Goal: Use online tool/utility: Utilize a website feature to perform a specific function

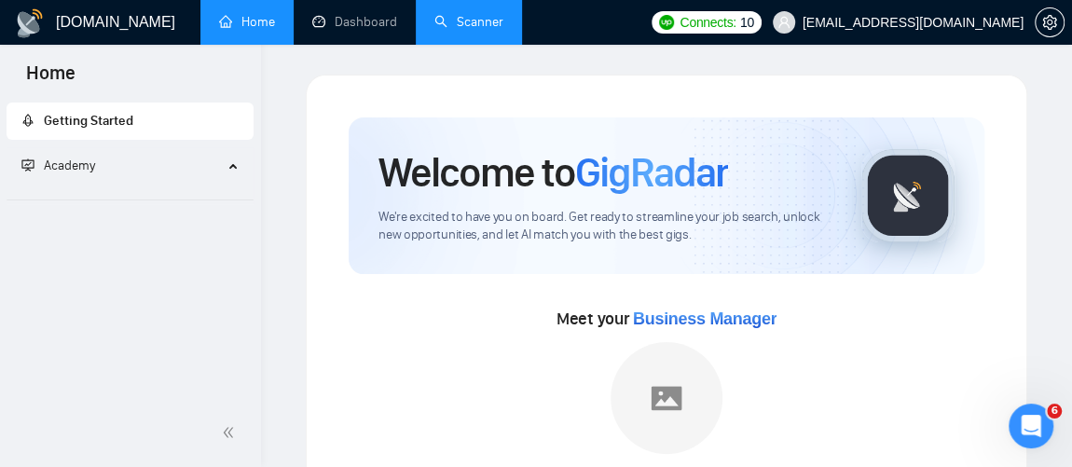
click at [497, 21] on link "Scanner" at bounding box center [468, 22] width 69 height 16
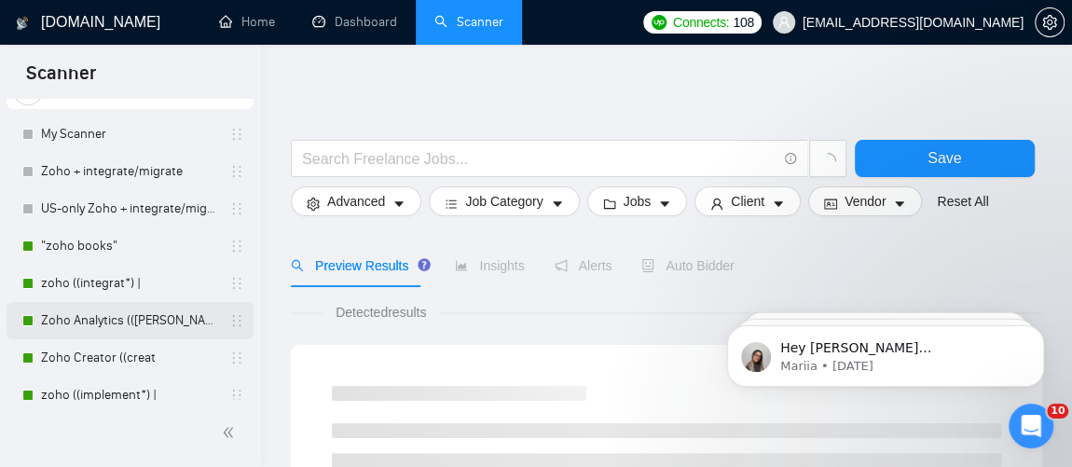
scroll to position [80, 0]
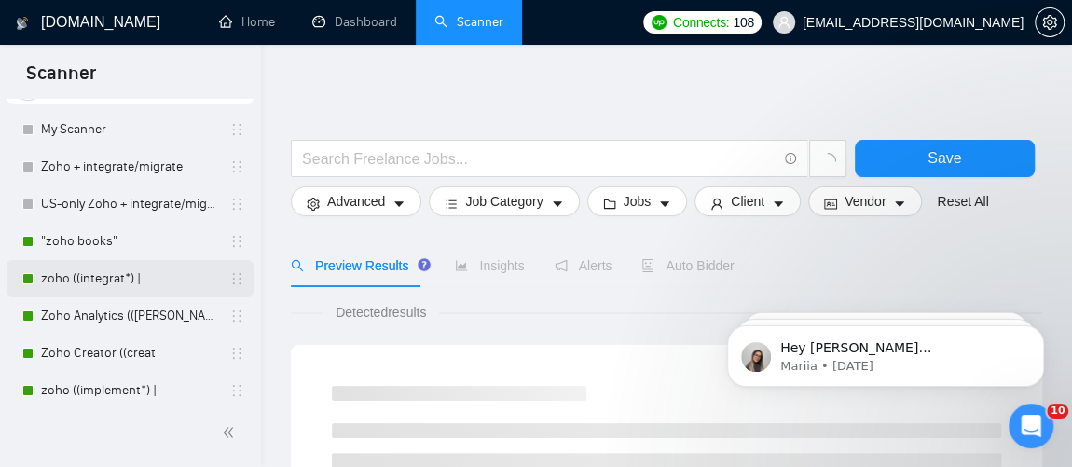
click at [104, 280] on link "zoho ((integrat*) |" at bounding box center [129, 278] width 177 height 37
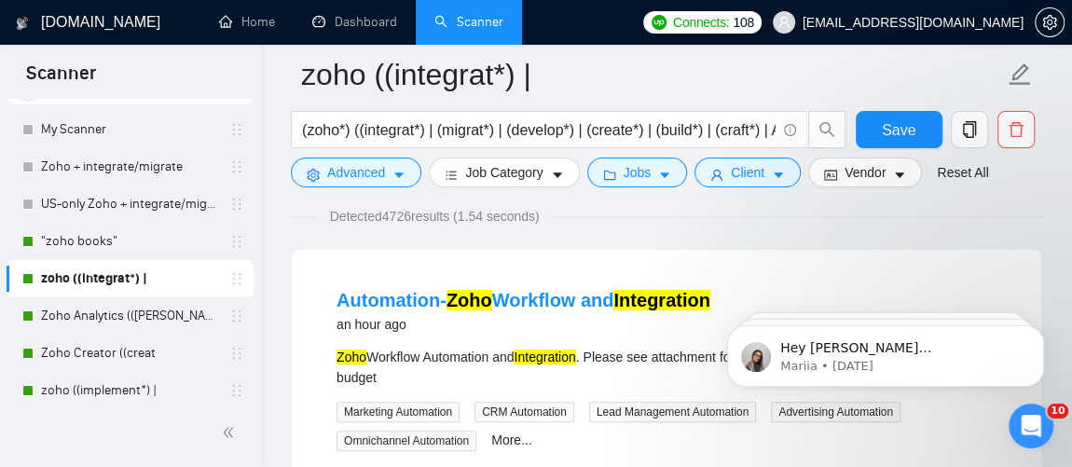
scroll to position [164, 0]
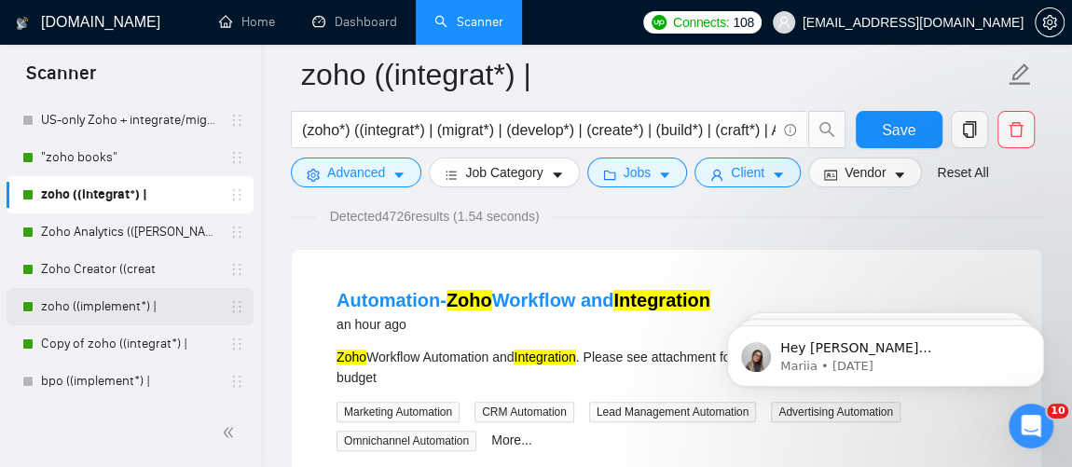
click at [109, 306] on link "zoho ((implement*) |" at bounding box center [129, 306] width 177 height 37
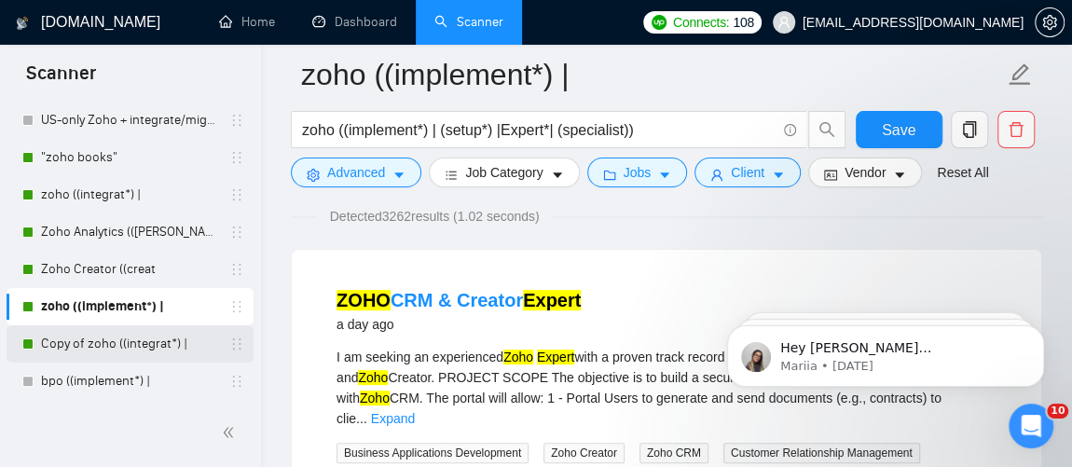
click at [153, 340] on link "Copy of zoho ((integrat*) |" at bounding box center [129, 343] width 177 height 37
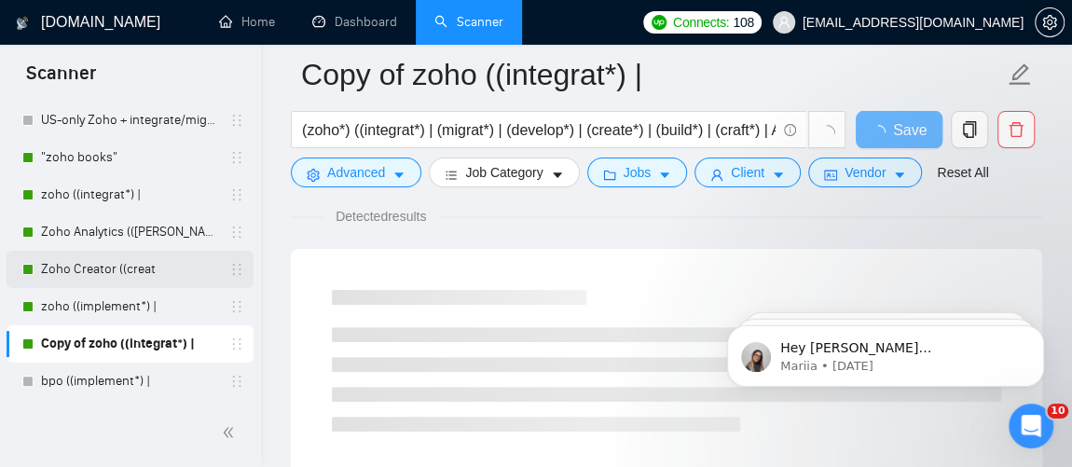
click at [111, 275] on link "Zoho Creator ((creat" at bounding box center [129, 269] width 177 height 37
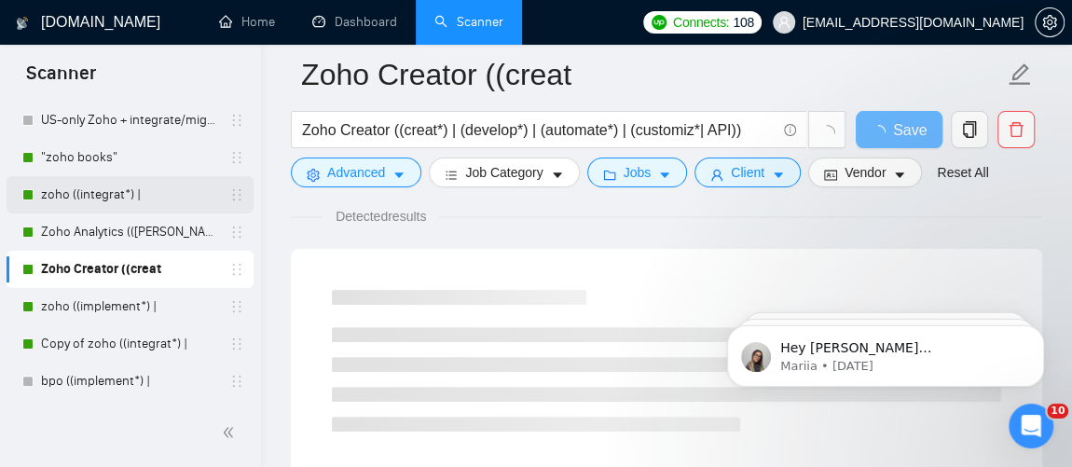
click at [96, 195] on link "zoho ((integrat*) |" at bounding box center [129, 194] width 177 height 37
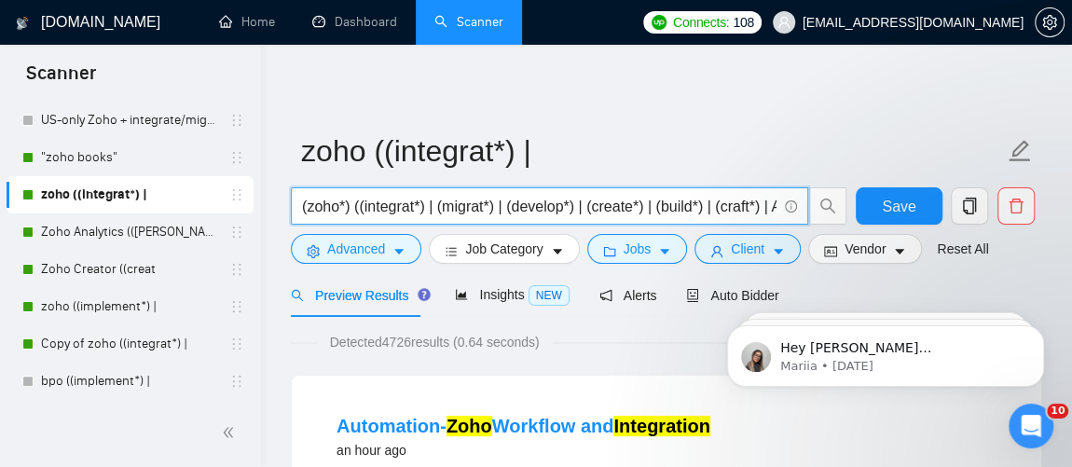
click at [391, 199] on input "(zoho*) ((integrat*) | (migrat*) | (develop*) | (create*) | (build*) | (craft*)…" at bounding box center [539, 206] width 474 height 23
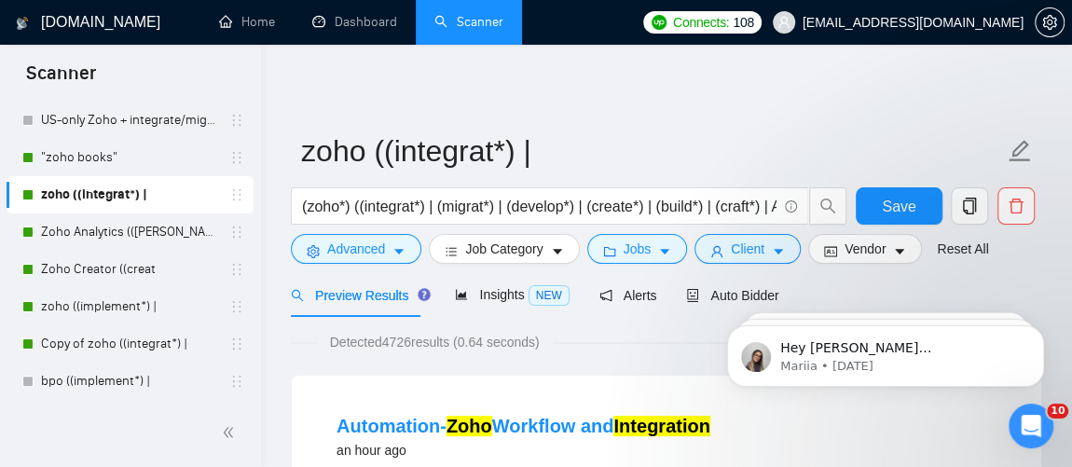
click at [68, 196] on link "zoho ((integrat*) |" at bounding box center [129, 194] width 177 height 37
click at [406, 206] on input "(zoho*) ((integrat*) | (migrat*) | (develop*) | (create*) | (build*) | (craft*)…" at bounding box center [539, 206] width 474 height 23
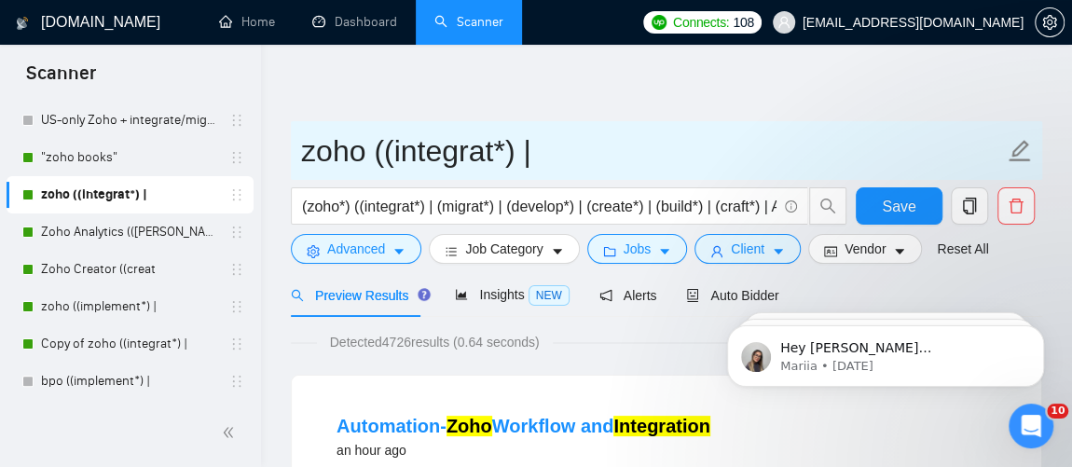
click at [625, 140] on input "zoho ((integrat*) |" at bounding box center [652, 151] width 703 height 47
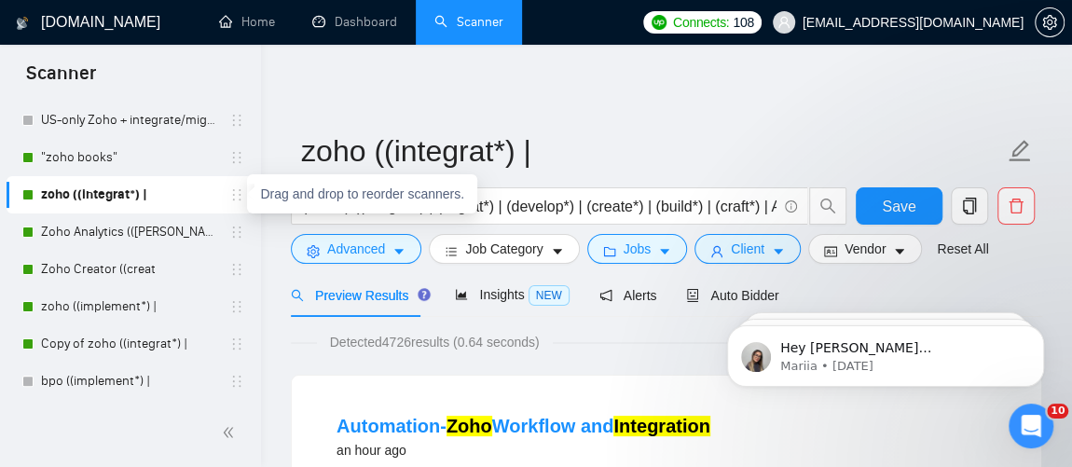
click at [231, 192] on icon "holder" at bounding box center [236, 194] width 15 height 15
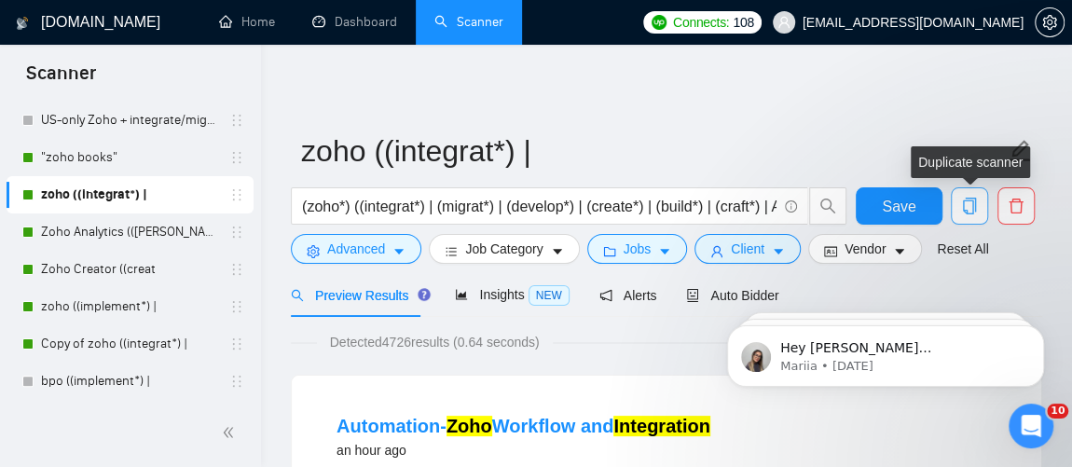
click at [980, 210] on span "copy" at bounding box center [969, 206] width 35 height 17
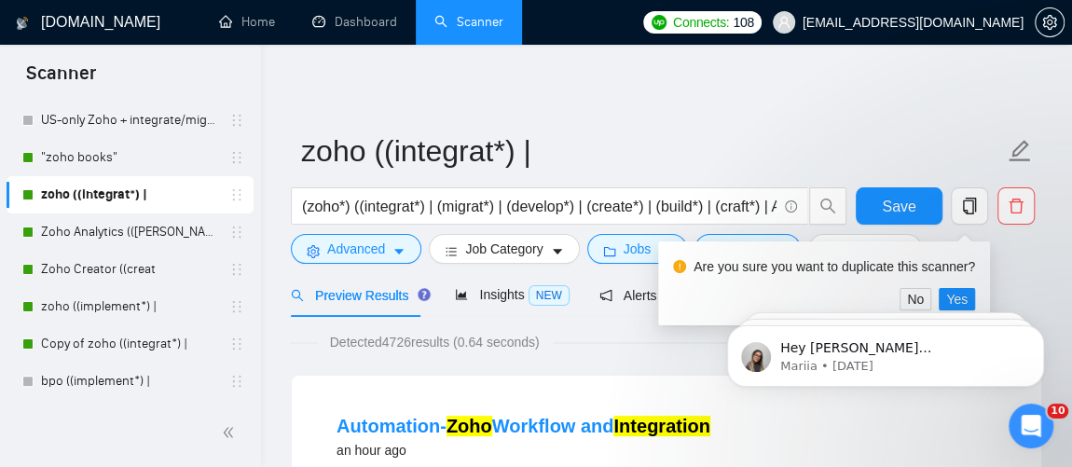
click at [948, 302] on body "Hey [PERSON_NAME][EMAIL_ADDRESS][DOMAIN_NAME], Looks like your Upwork agency Er…" at bounding box center [885, 352] width 358 height 116
click at [944, 299] on body "Hey [PERSON_NAME][EMAIL_ADDRESS][DOMAIN_NAME], Looks like your Upwork agency Er…" at bounding box center [885, 352] width 358 height 116
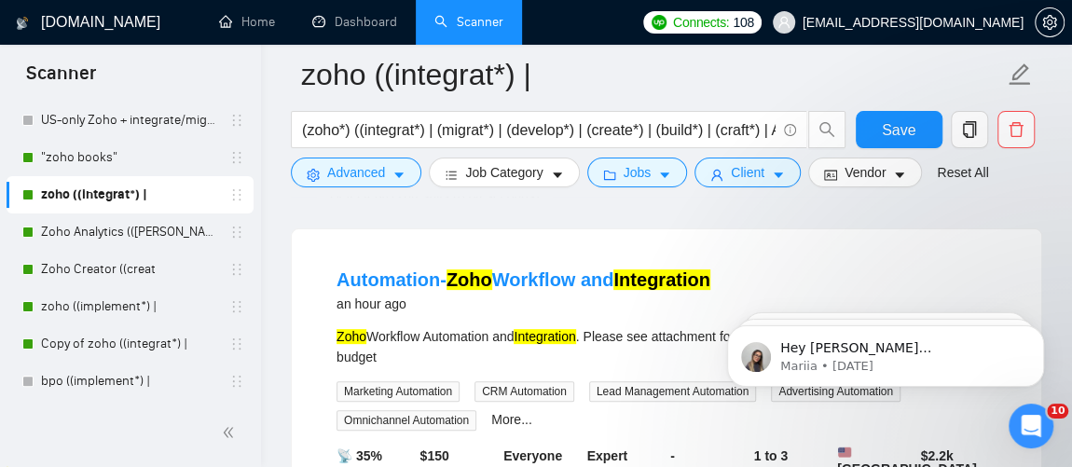
scroll to position [85, 0]
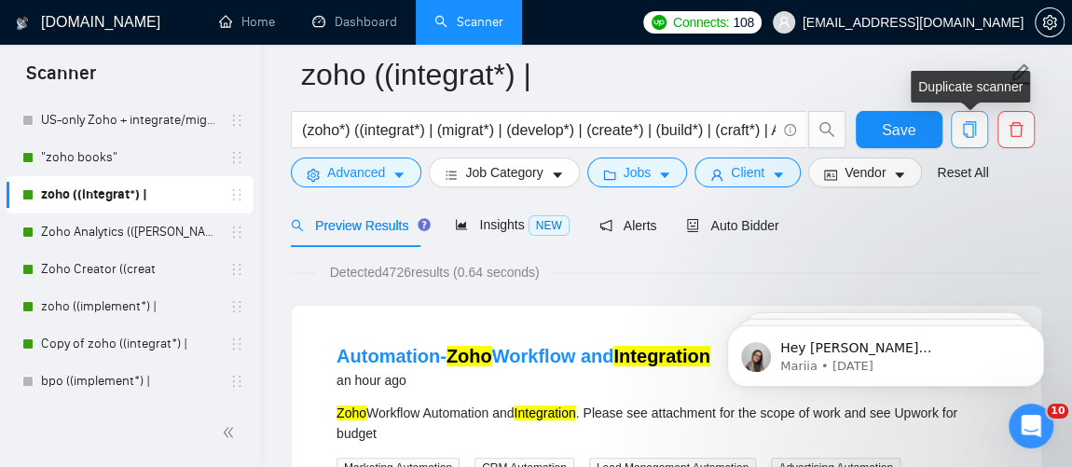
click at [975, 127] on icon "copy" at bounding box center [969, 129] width 13 height 17
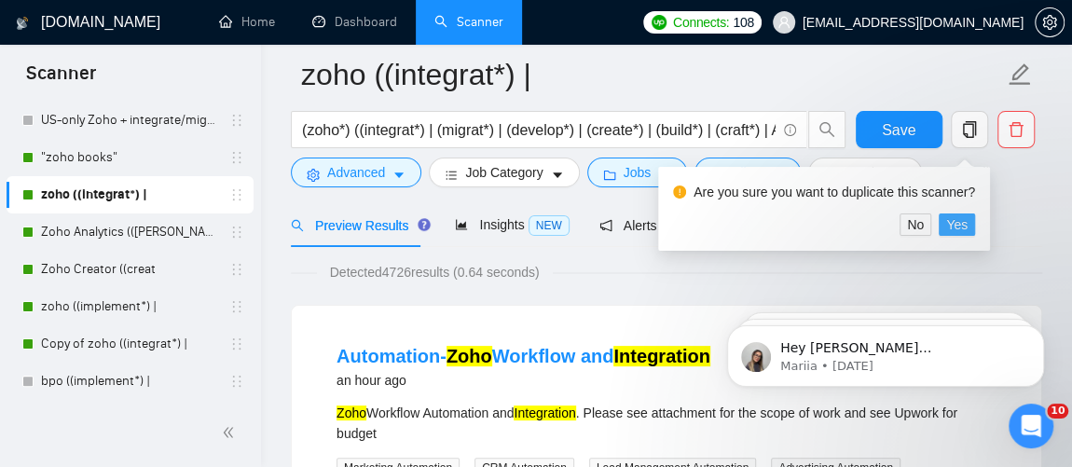
click at [957, 224] on span "Yes" at bounding box center [956, 224] width 21 height 21
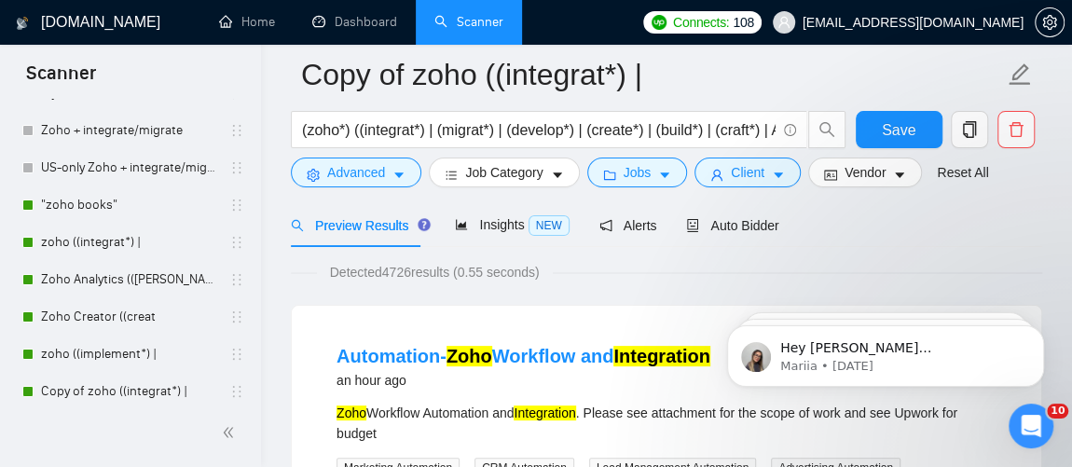
scroll to position [201, 0]
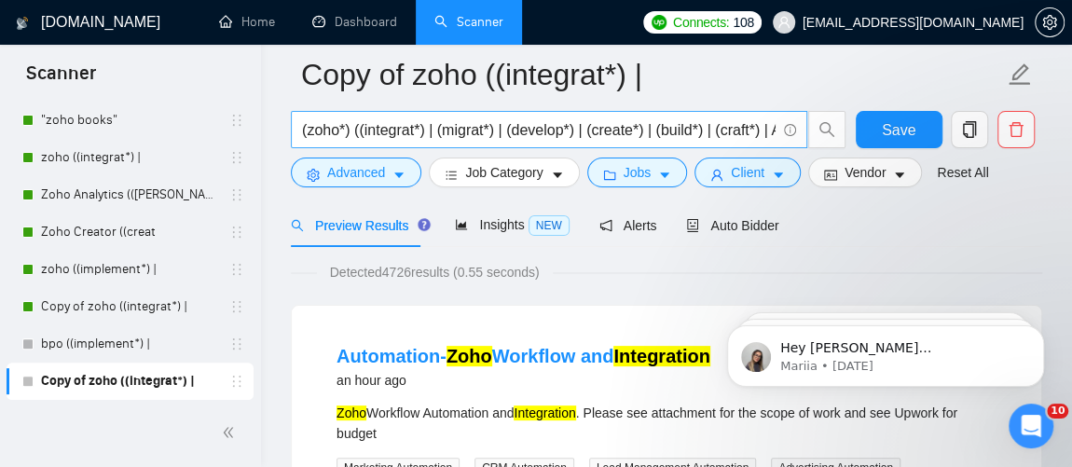
click at [329, 135] on input "(zoho*) ((integrat*) | (migrat*) | (develop*) | (create*) | (build*) | (craft*)…" at bounding box center [538, 129] width 473 height 23
click at [338, 130] on input "(zoho*) ((integrat*) | (migrat*) | (develop*) | (create*) | (build*) | (craft*)…" at bounding box center [538, 129] width 473 height 23
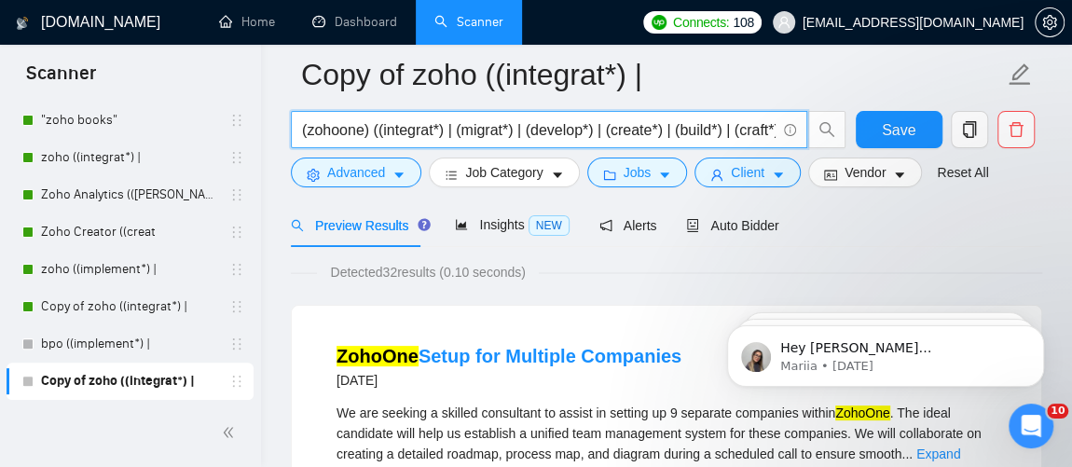
click at [339, 127] on input "(zohoone) ((integrat*) | (migrat*) | (develop*) | (create*) | (build*) | (craft…" at bounding box center [538, 129] width 473 height 23
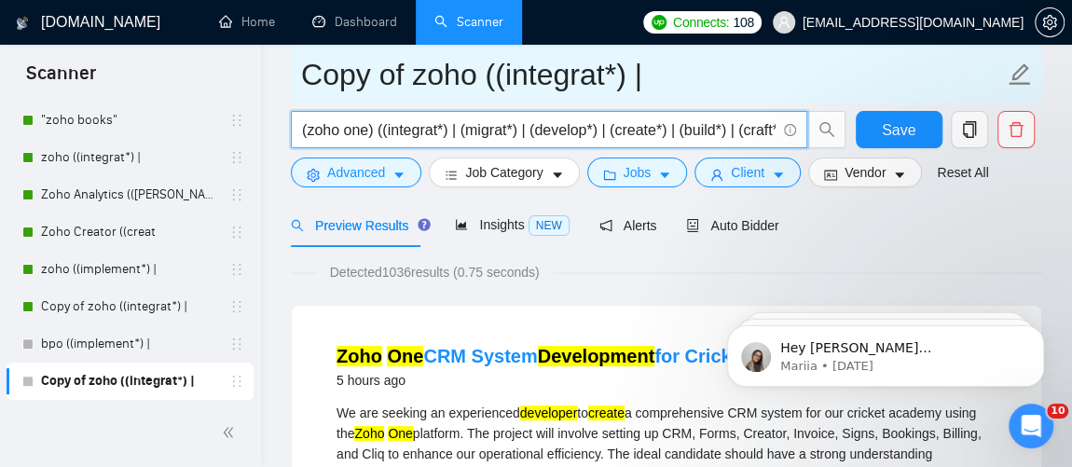
type input "(zoho one) ((integrat*) | (migrat*) | (develop*) | (create*) | (build*) | (craf…"
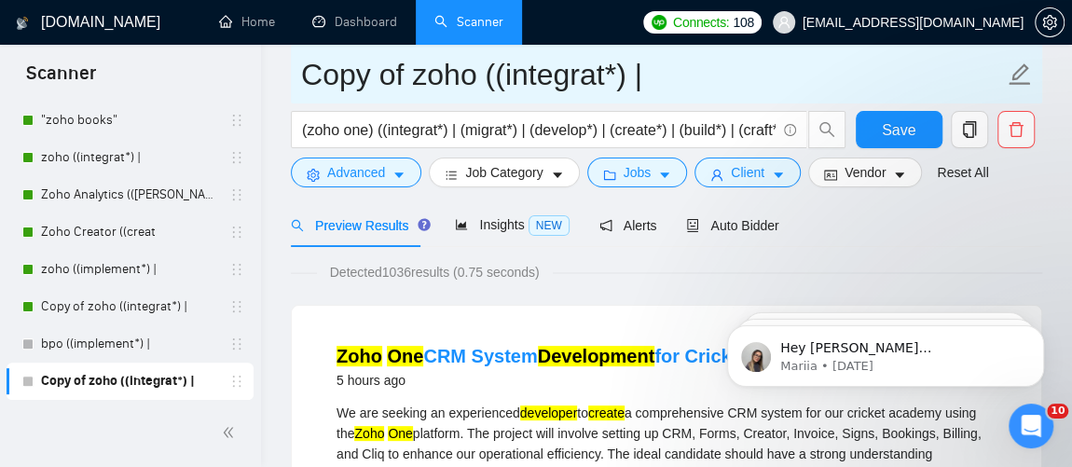
click at [491, 71] on input "Copy of zoho ((integrat*) |" at bounding box center [652, 74] width 703 height 47
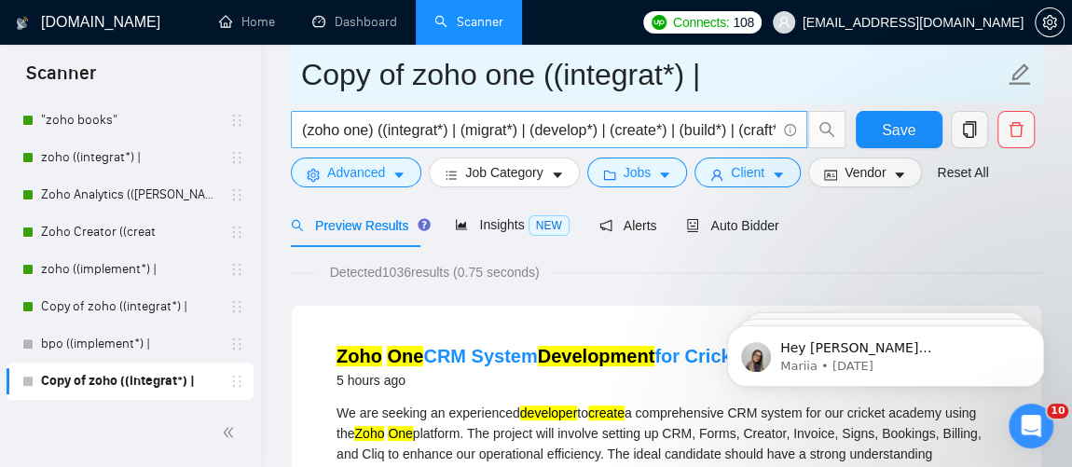
type input "Copy of zoho one ((integrat*) |"
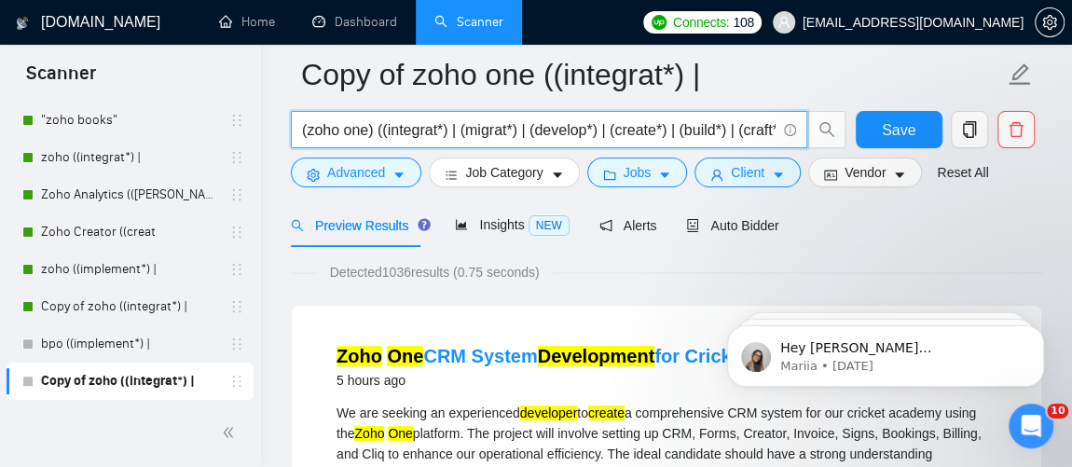
click at [369, 132] on input "(zoho one) ((integrat*) | (migrat*) | (develop*) | (create*) | (build*) | (craf…" at bounding box center [538, 129] width 473 height 23
drag, startPoint x: 374, startPoint y: 130, endPoint x: 308, endPoint y: 132, distance: 66.2
click at [308, 132] on input "(zoho one*) ((integrat*) | (migrat*) | (develop*) | (create*) | (build*) | (cra…" at bounding box center [538, 129] width 473 height 23
paste input "Zoho One exper"
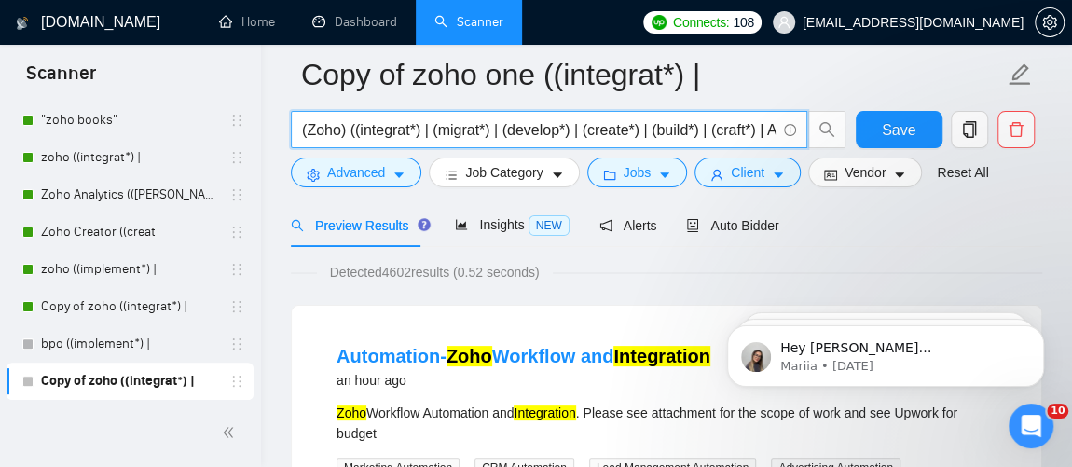
click at [312, 125] on input "(Zoho) ((integrat*) | (migrat*) | (develop*) | (create*) | (build*) | (craft*) …" at bounding box center [538, 129] width 473 height 23
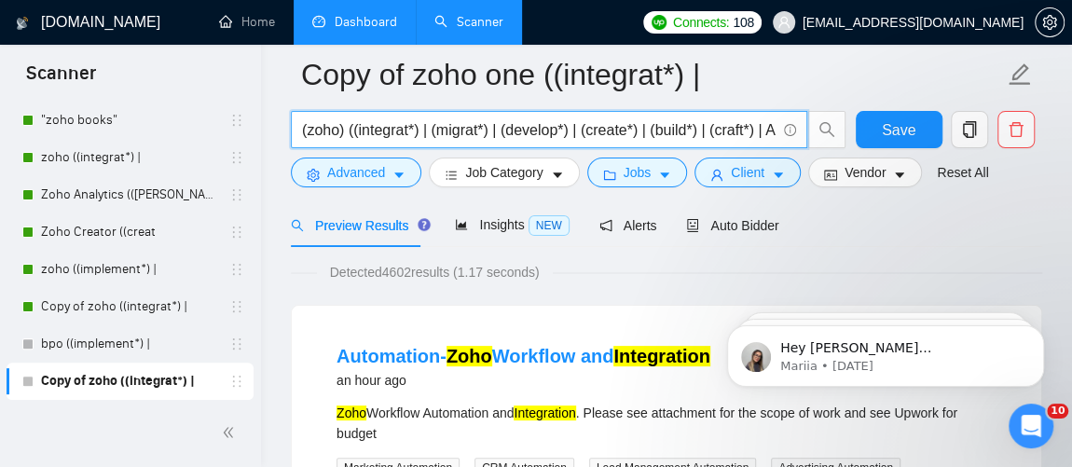
type input "(zoho) ((integrat*) | (migrat*) | (develop*) | (create*) | (build*) | (craft*) …"
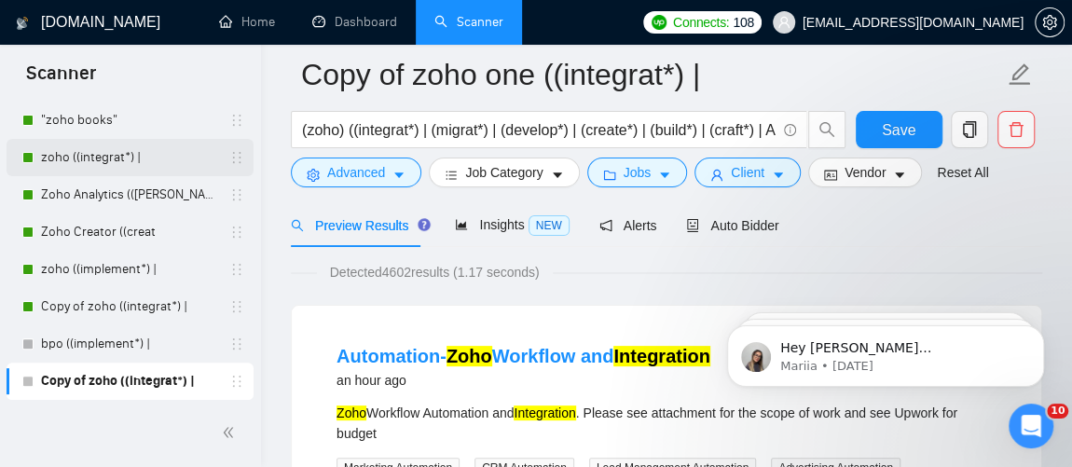
click at [89, 161] on link "zoho ((integrat*) |" at bounding box center [129, 157] width 177 height 37
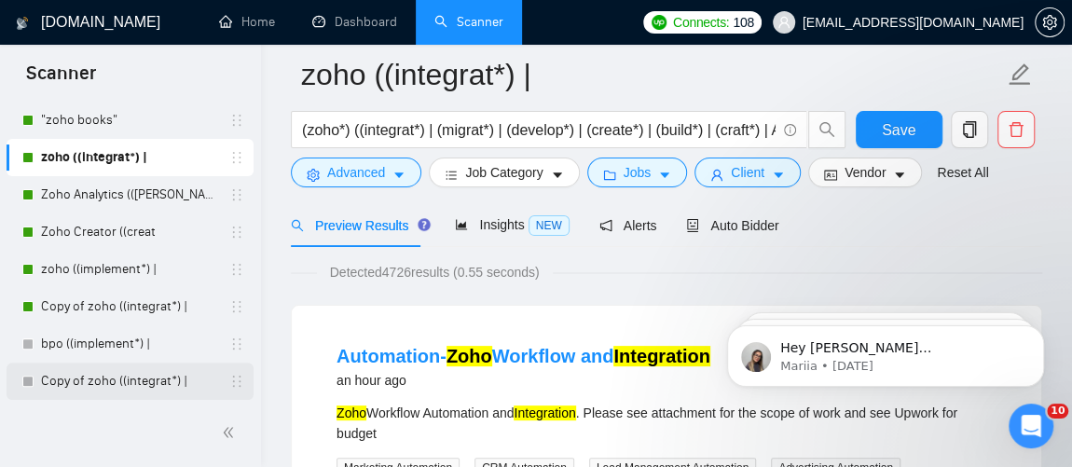
click at [117, 381] on link "Copy of zoho ((integrat*) |" at bounding box center [129, 381] width 177 height 37
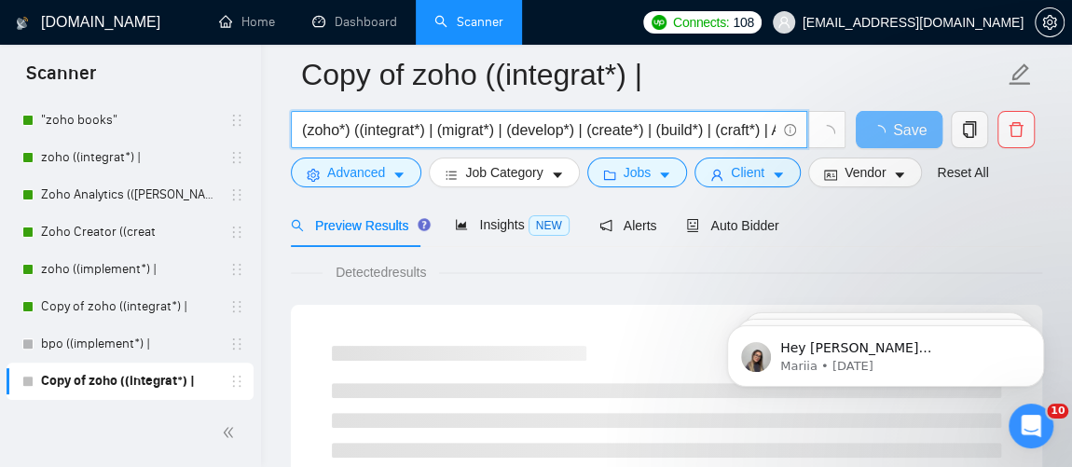
drag, startPoint x: 343, startPoint y: 130, endPoint x: 309, endPoint y: 132, distance: 33.7
click at [309, 132] on input "(zoho*) ((integrat*) | (migrat*) | (develop*) | (create*) | (build*) | (craft*)…" at bounding box center [538, 129] width 473 height 23
paste input "Zoho One implementation"
type input "( Zoho One implementation) ((integrat*) | (migrat*) | (develop*) | (create*) | …"
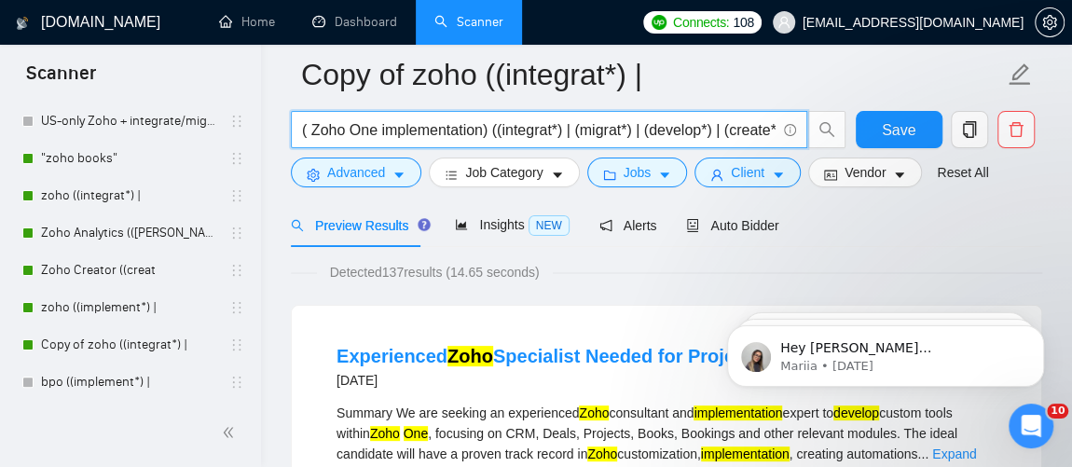
scroll to position [165, 0]
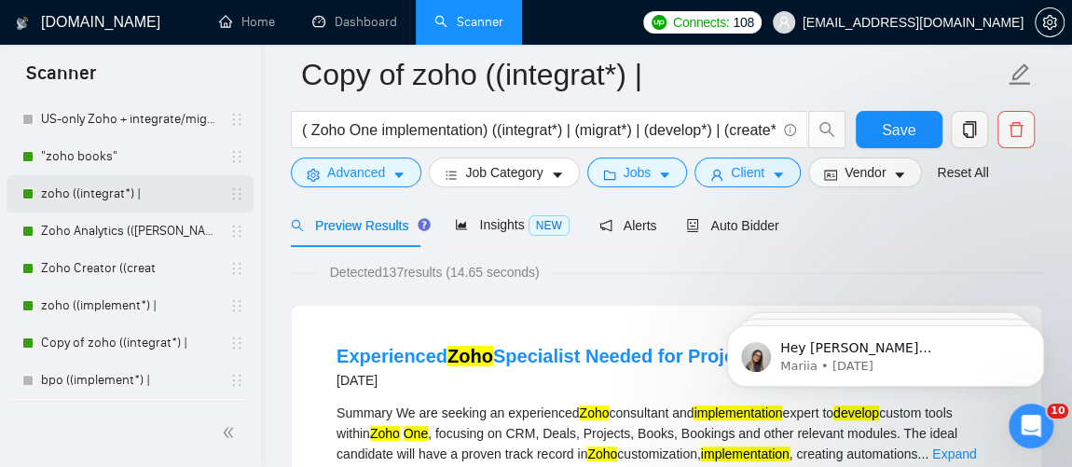
click at [122, 184] on link "zoho ((integrat*) |" at bounding box center [129, 193] width 177 height 37
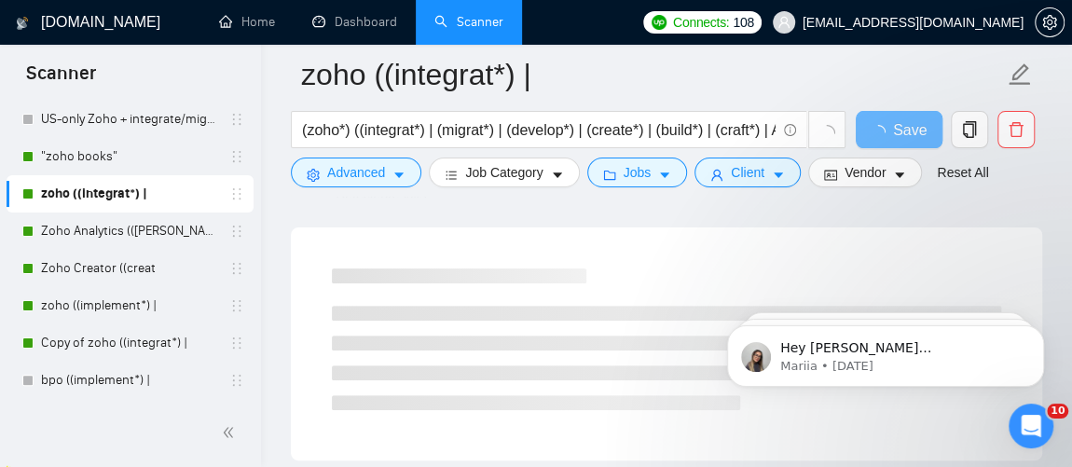
scroll to position [75, 0]
